Goal: Transaction & Acquisition: Book appointment/travel/reservation

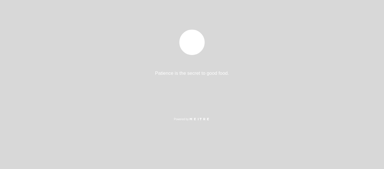
select select "es"
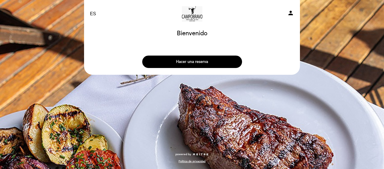
click at [189, 60] on button "Hacer una reserva" at bounding box center [192, 61] width 100 height 12
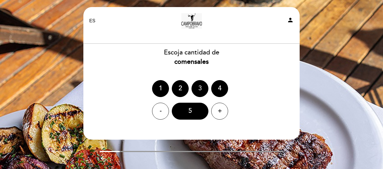
click at [199, 86] on div "3" at bounding box center [199, 88] width 17 height 17
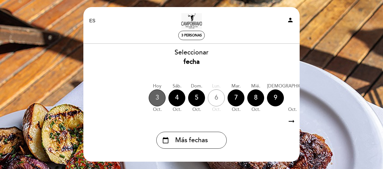
click at [156, 96] on div "3" at bounding box center [157, 97] width 17 height 17
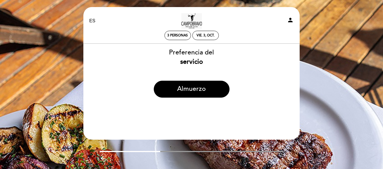
click at [341, 28] on div "EN ES PT [GEOGRAPHIC_DATA] - [GEOGRAPHIC_DATA] person 3 personas vie. 3, oct. […" at bounding box center [191, 92] width 383 height 185
click at [202, 35] on div "vie. 3, oct." at bounding box center [205, 35] width 18 height 4
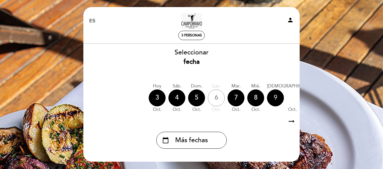
click at [275, 96] on div "9" at bounding box center [275, 97] width 17 height 17
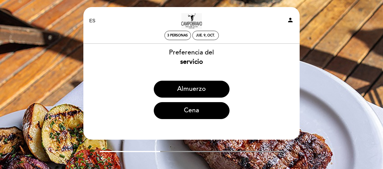
click at [315, 44] on div "EN ES PT [GEOGRAPHIC_DATA] - [GEOGRAPHIC_DATA] person 3 personas jue. 9, oct. […" at bounding box center [191, 92] width 383 height 185
click at [326, 64] on div "EN ES PT [GEOGRAPHIC_DATA] - [GEOGRAPHIC_DATA] person 3 personas jue. 9, oct. […" at bounding box center [191, 92] width 383 height 185
click at [173, 3] on div "EN ES PT [GEOGRAPHIC_DATA] - [GEOGRAPHIC_DATA] person 3 personas jue. 9, oct. […" at bounding box center [191, 92] width 225 height 185
